Goal: Navigation & Orientation: Find specific page/section

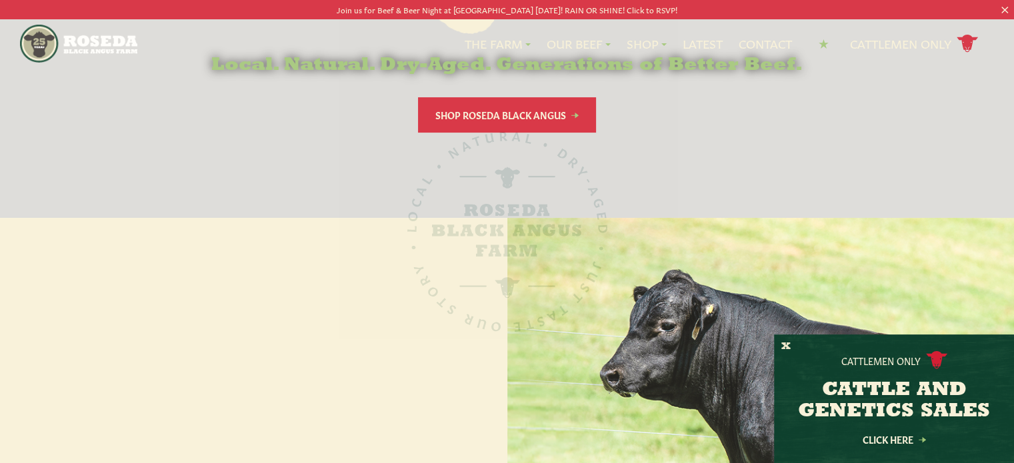
scroll to position [333, 0]
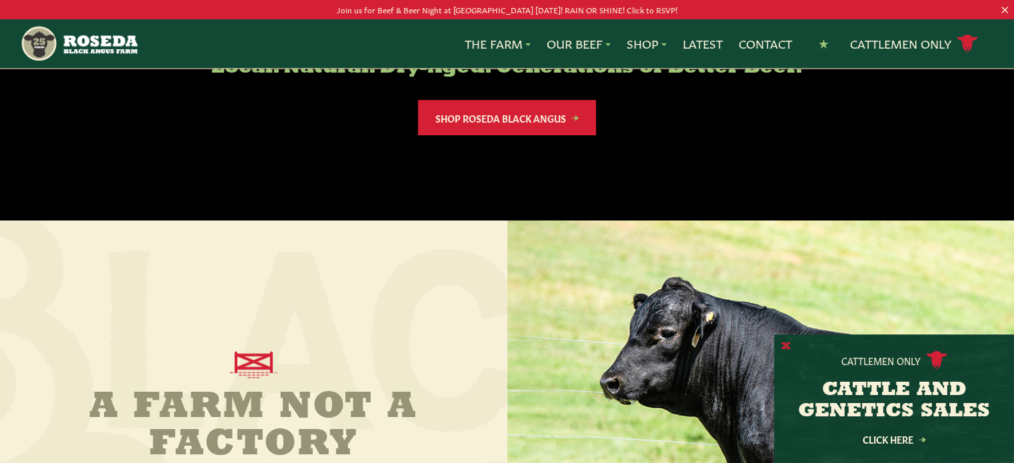
click at [787, 347] on button "X" at bounding box center [785, 347] width 9 height 14
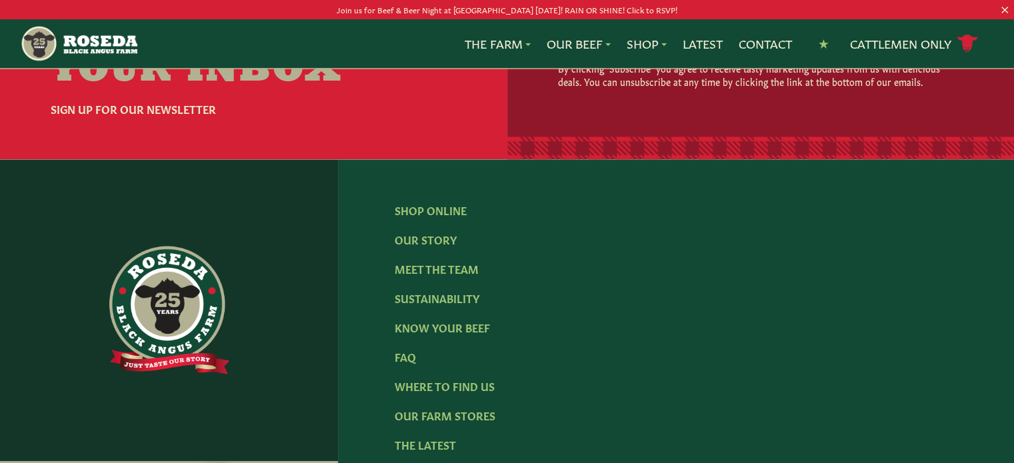
scroll to position [2067, 0]
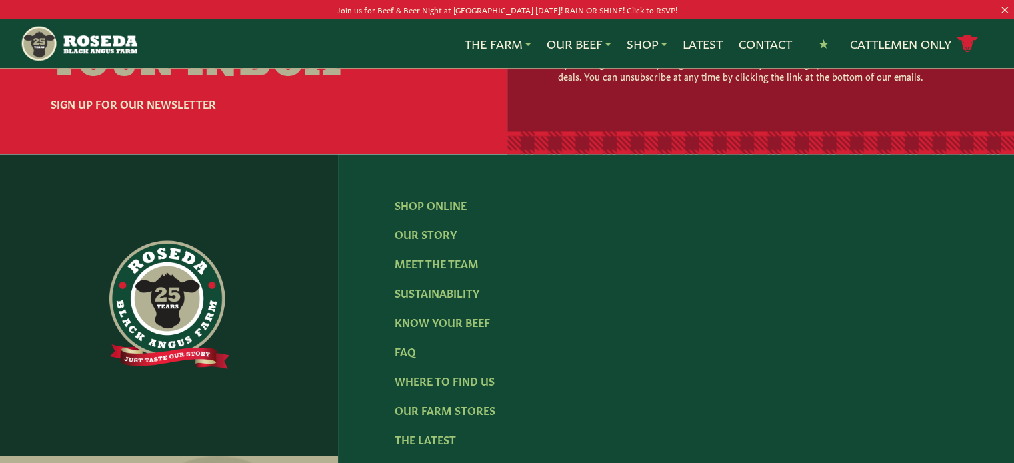
click at [415, 231] on ul "Shop Online Our Story Meet The Team Sustainability Know Your Beef FAQ Where To …" at bounding box center [676, 322] width 563 height 251
click at [424, 256] on link "Meet The Team" at bounding box center [437, 263] width 84 height 15
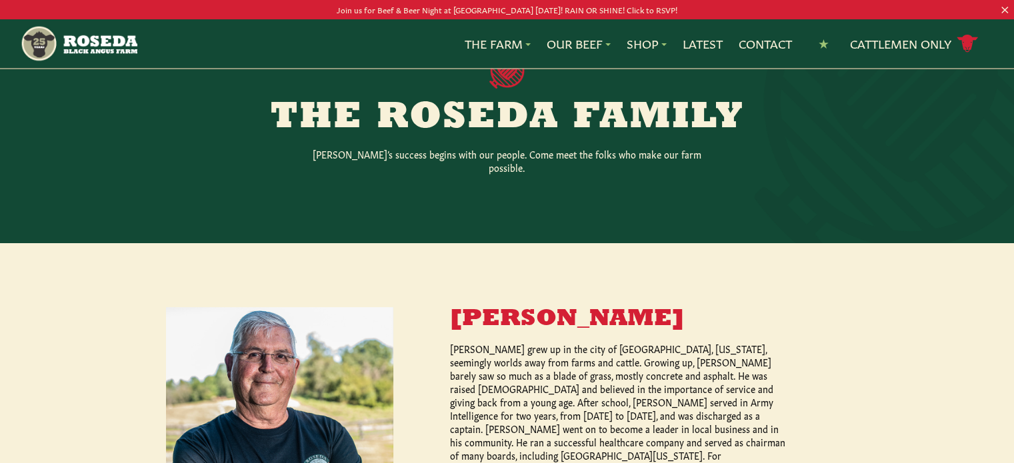
scroll to position [267, 0]
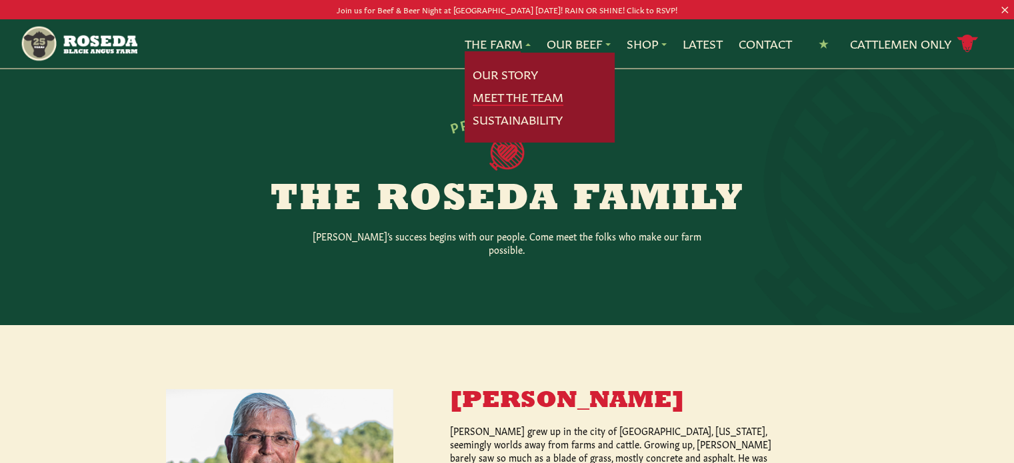
click at [510, 95] on link "Meet The Team" at bounding box center [518, 97] width 91 height 17
click at [508, 97] on link "Meet The Team" at bounding box center [518, 97] width 91 height 17
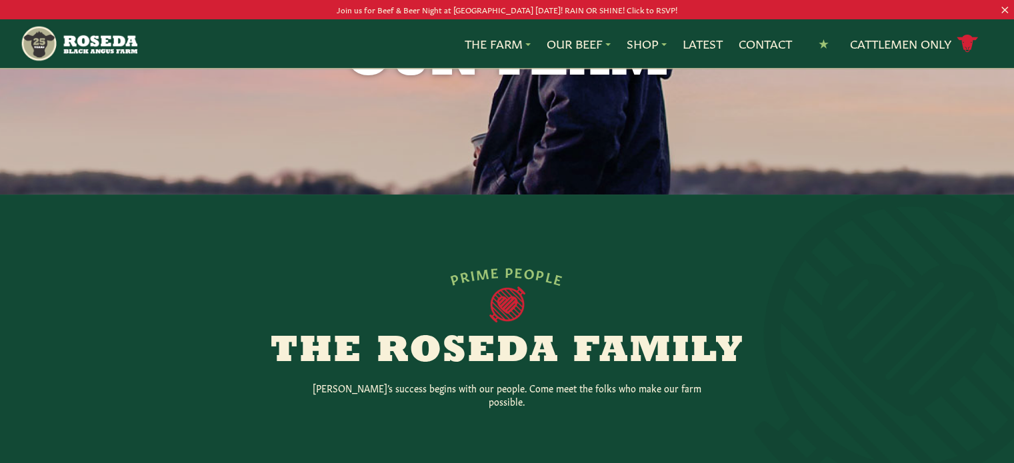
scroll to position [67, 0]
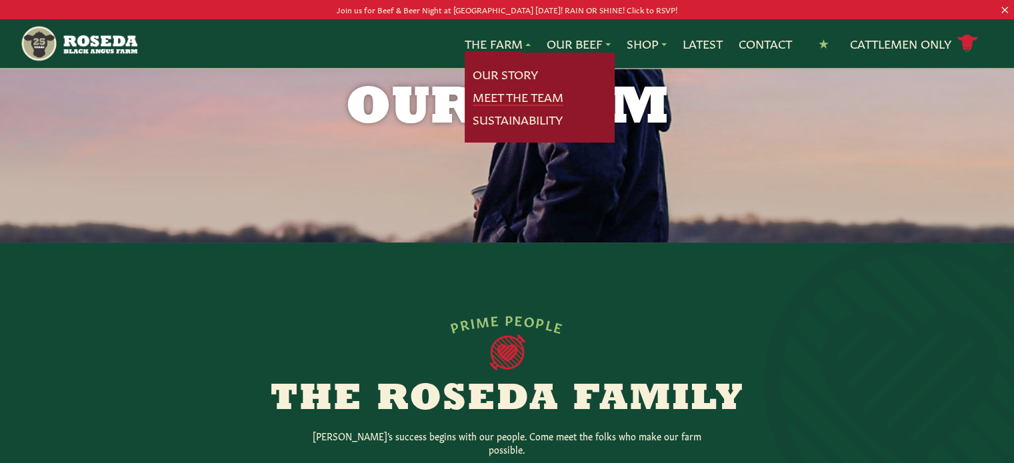
click at [493, 95] on link "Meet The Team" at bounding box center [518, 97] width 91 height 17
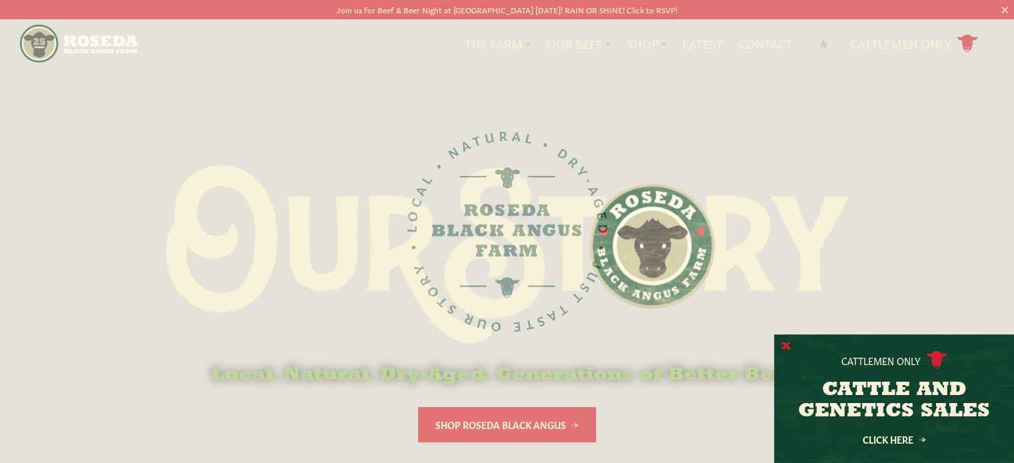
click at [784, 346] on button "X" at bounding box center [785, 347] width 9 height 14
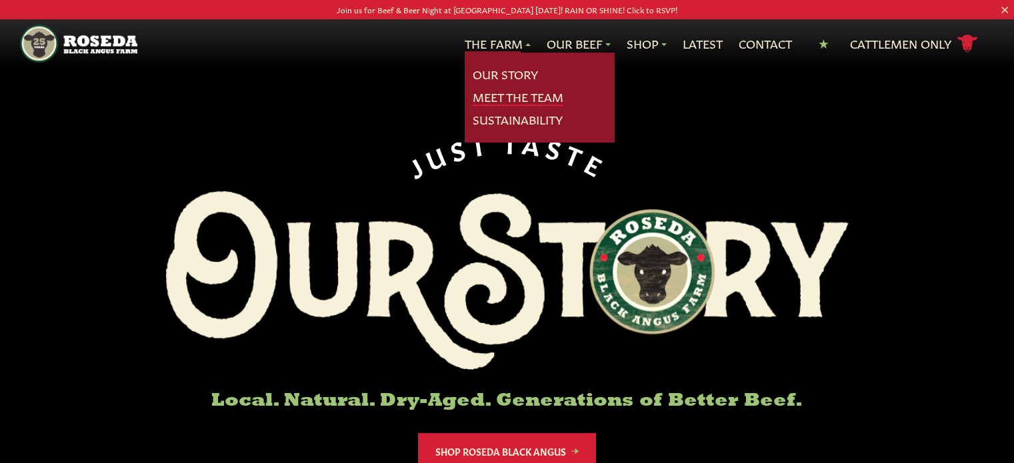
click at [512, 96] on link "Meet The Team" at bounding box center [518, 97] width 91 height 17
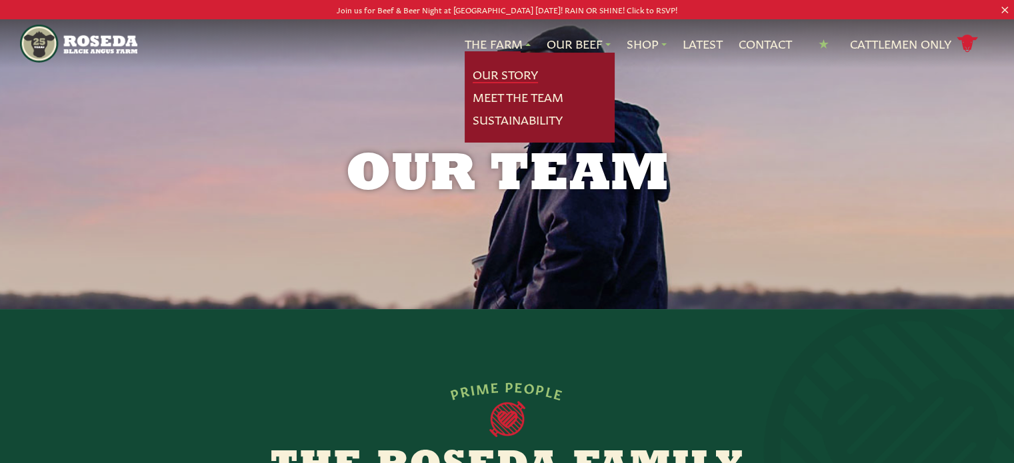
click at [517, 69] on link "Our Story" at bounding box center [505, 74] width 65 height 17
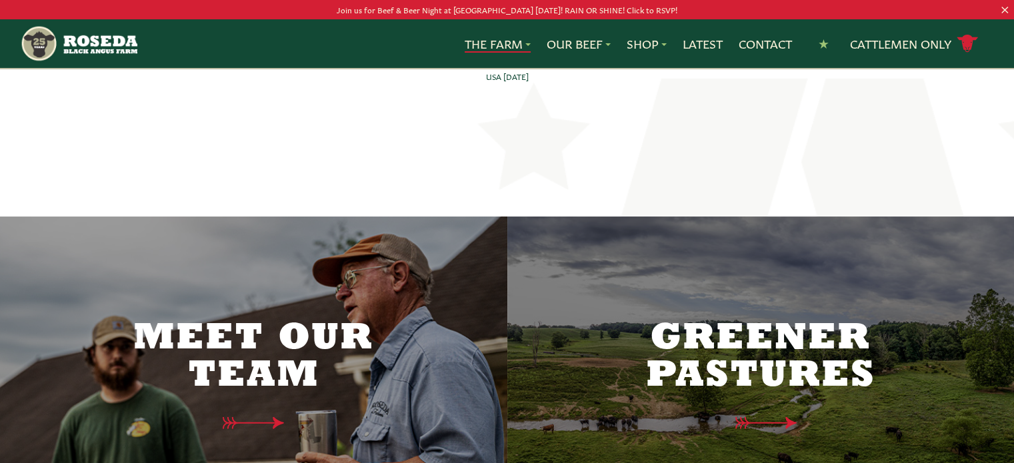
scroll to position [3333, 0]
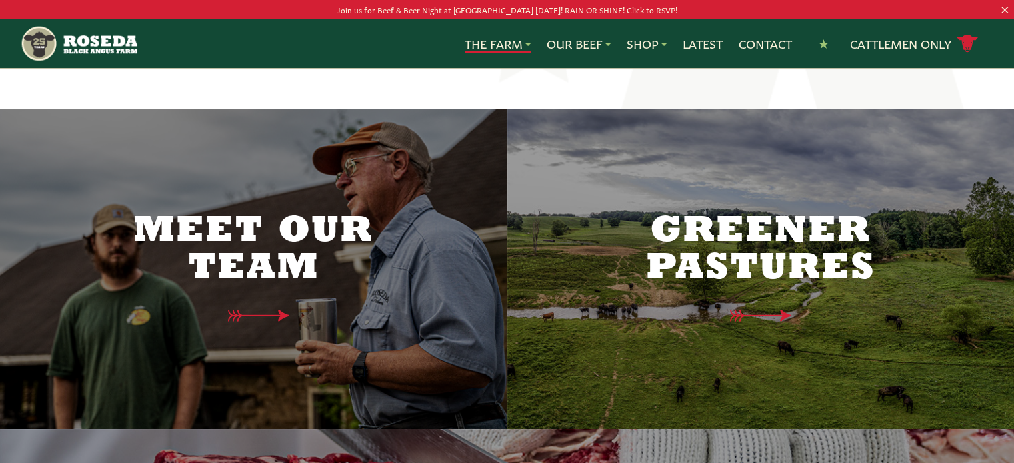
click at [264, 229] on h2 "Meet Our Team" at bounding box center [253, 250] width 280 height 75
click at [272, 309] on icon at bounding box center [249, 316] width 97 height 14
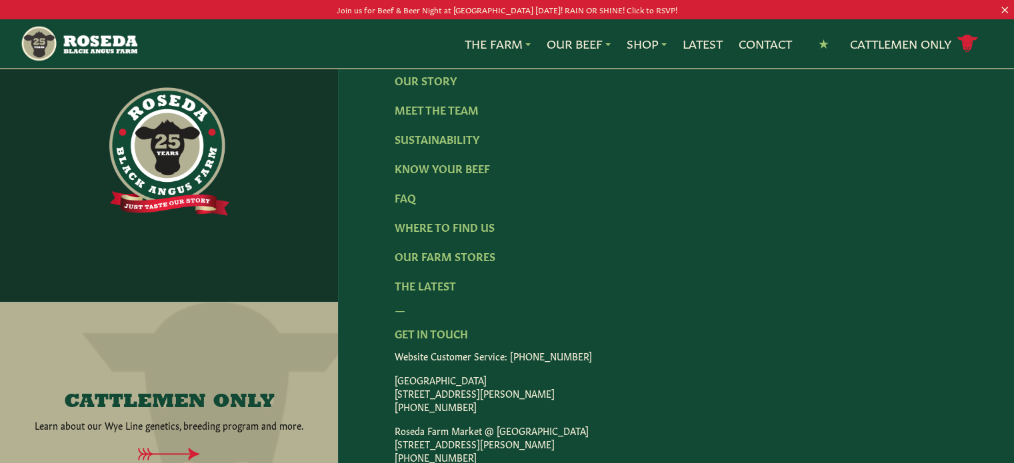
scroll to position [2016, 0]
